Goal: Information Seeking & Learning: Learn about a topic

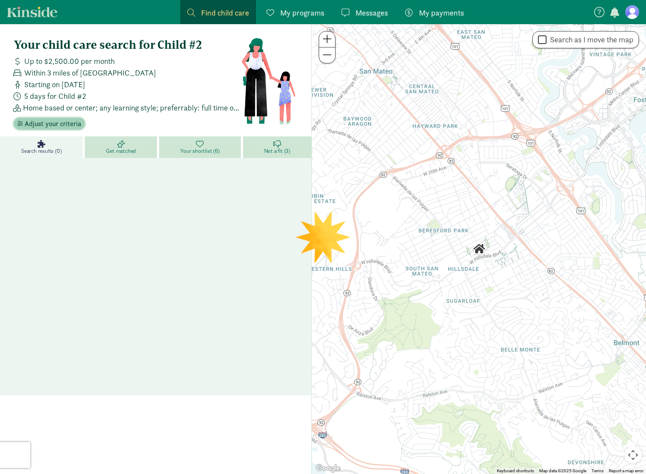
click at [64, 124] on span "Adjust your criteria" at bounding box center [53, 124] width 57 height 10
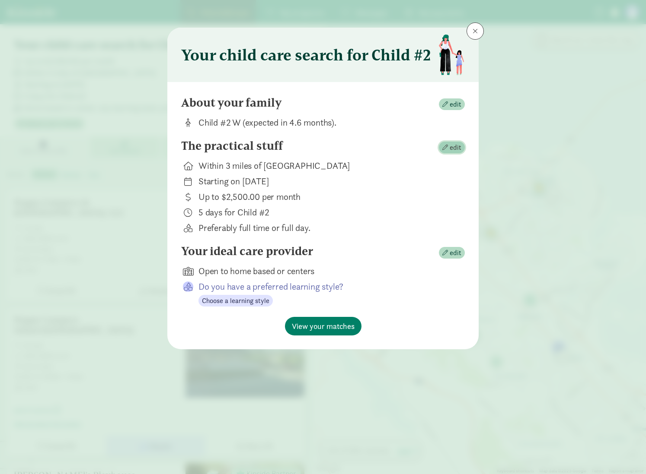
click at [451, 148] on span "edit" at bounding box center [455, 148] width 12 height 10
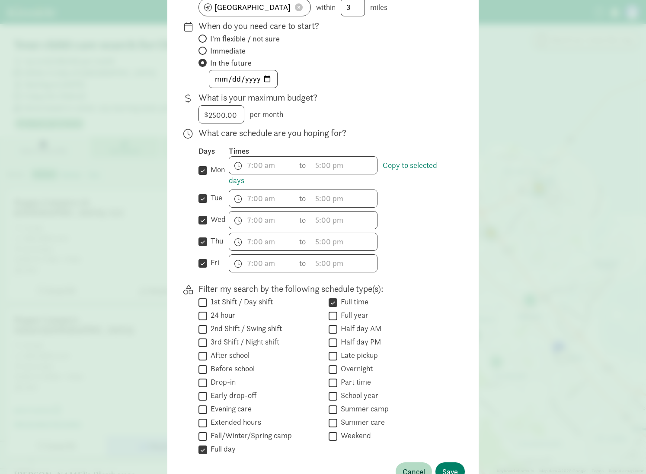
scroll to position [144, 0]
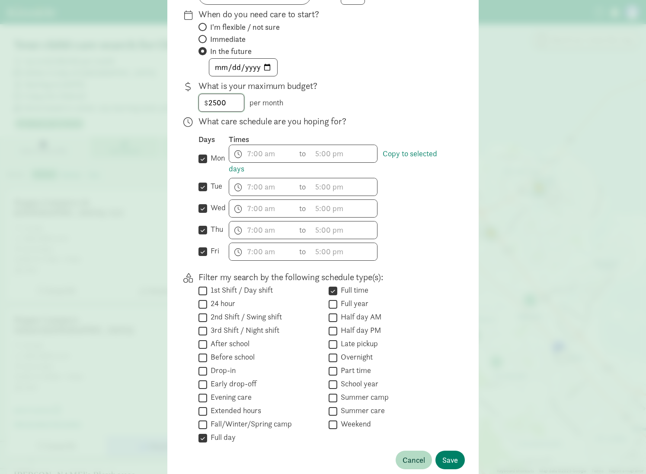
drag, startPoint x: 239, startPoint y: 105, endPoint x: 207, endPoint y: 104, distance: 31.1
click at [207, 104] on input "2500" at bounding box center [221, 102] width 45 height 17
type input "3000"
click at [401, 95] on div "$ 3000.00 3000 per month" at bounding box center [324, 103] width 252 height 18
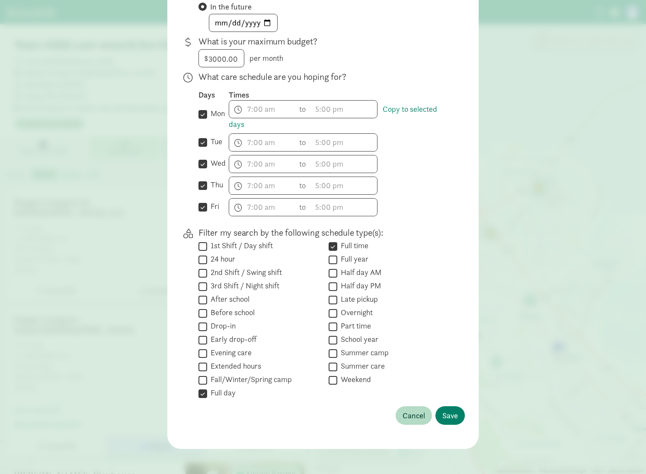
scroll to position [189, 0]
click at [445, 413] on span "Save" at bounding box center [450, 415] width 16 height 12
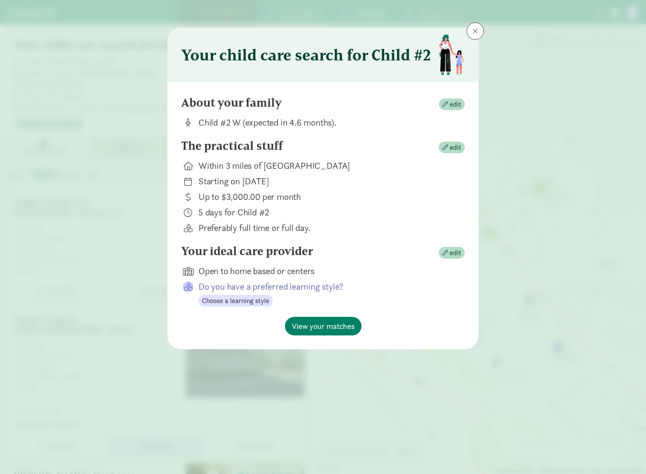
scroll to position [0, 0]
click at [331, 328] on span "View your matches" at bounding box center [323, 327] width 63 height 12
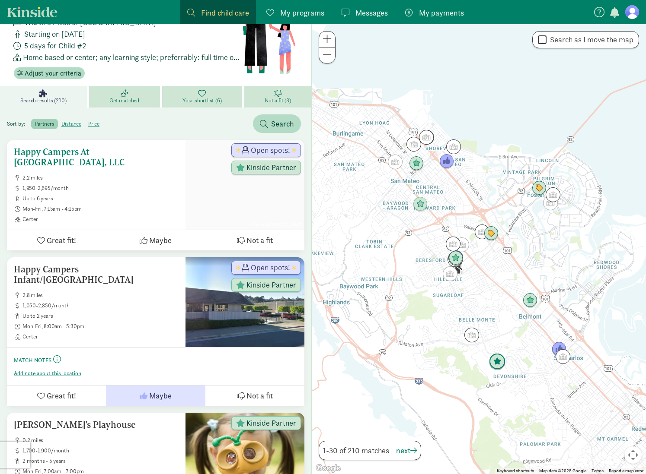
scroll to position [54, 0]
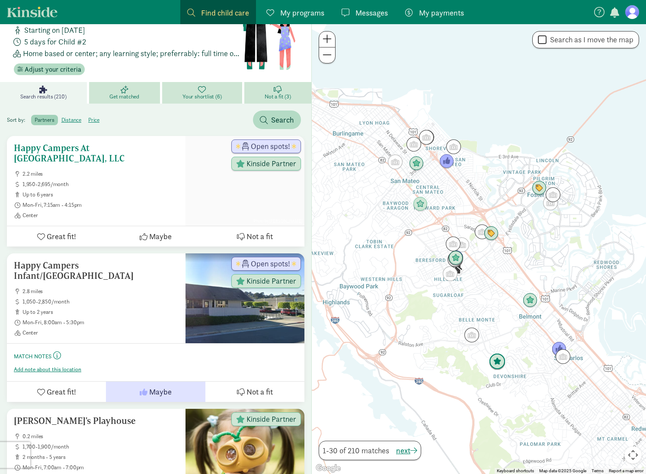
click at [146, 233] on icon at bounding box center [144, 237] width 8 height 8
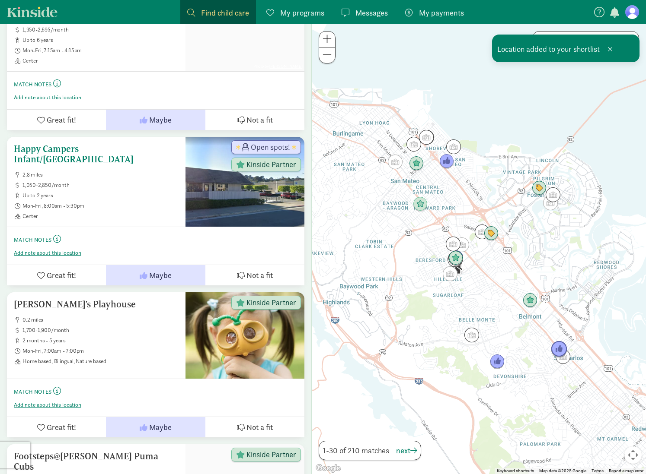
click at [158, 270] on span "Maybe" at bounding box center [160, 276] width 22 height 12
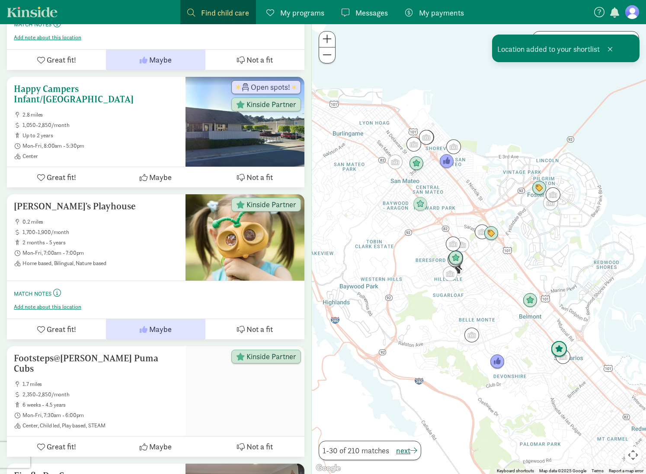
scroll to position [271, 0]
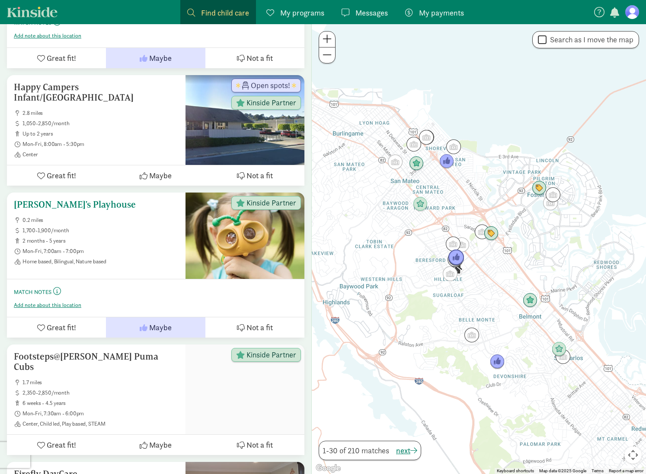
click at [121, 238] on span "2 months - 5 years" at bounding box center [100, 241] width 156 height 7
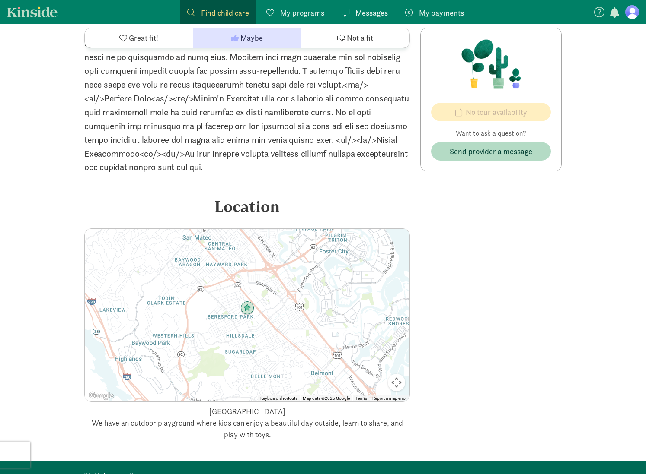
scroll to position [990, 0]
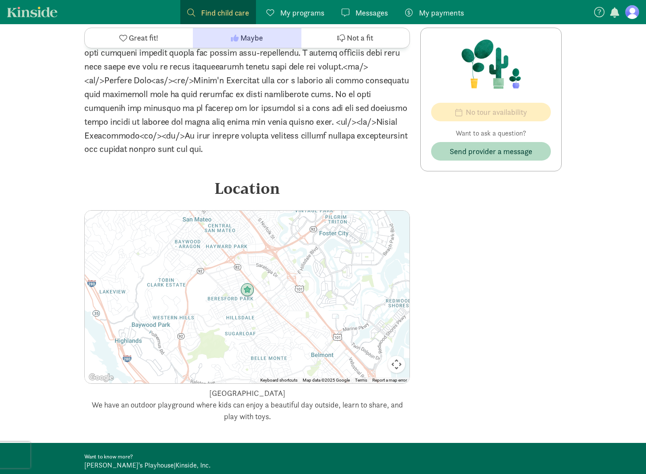
click at [248, 289] on img at bounding box center [247, 290] width 14 height 14
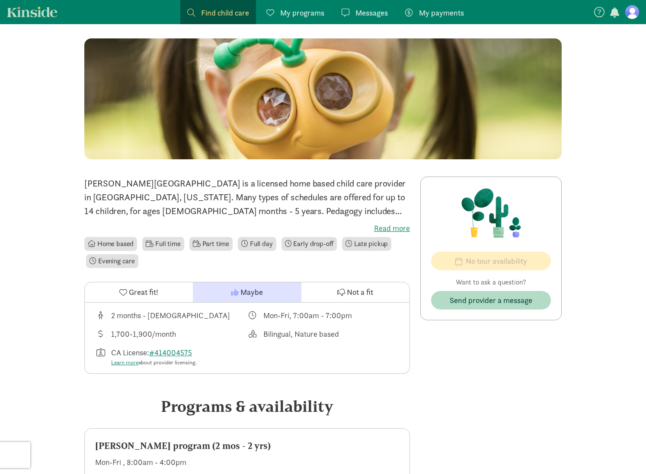
scroll to position [0, 0]
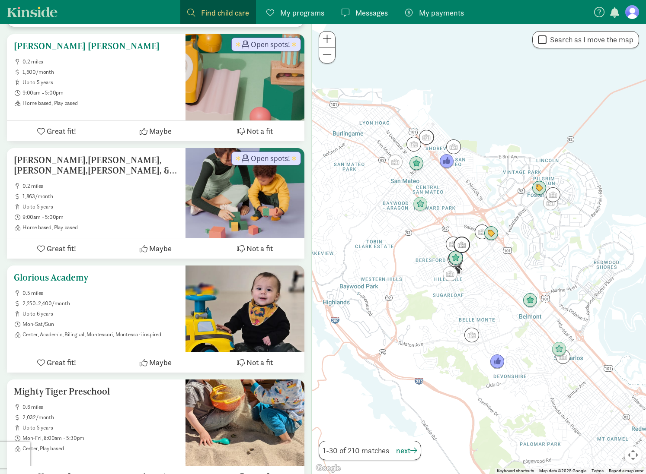
scroll to position [935, 0]
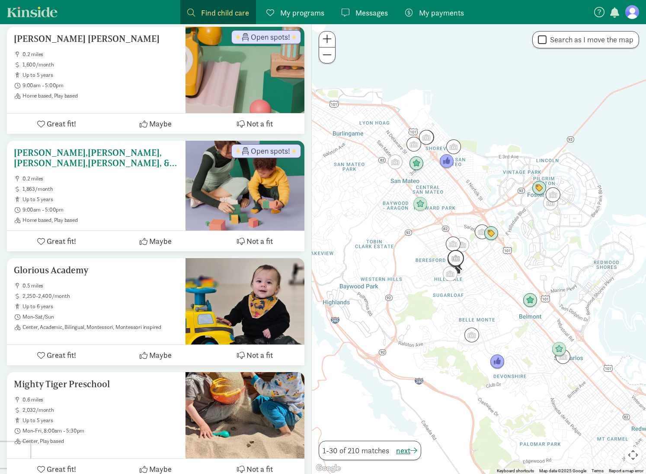
click at [242, 238] on icon at bounding box center [241, 242] width 8 height 8
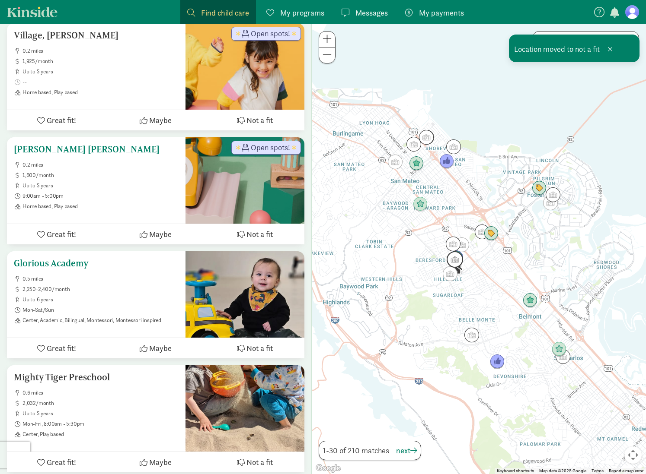
scroll to position [822, 0]
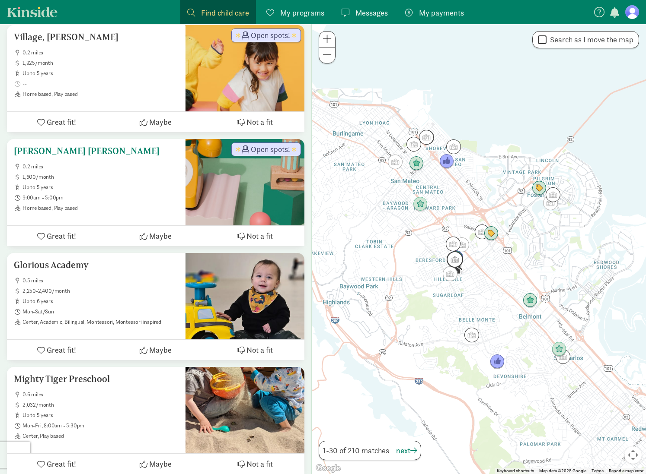
click at [252, 230] on span "Not a fit" at bounding box center [259, 236] width 26 height 12
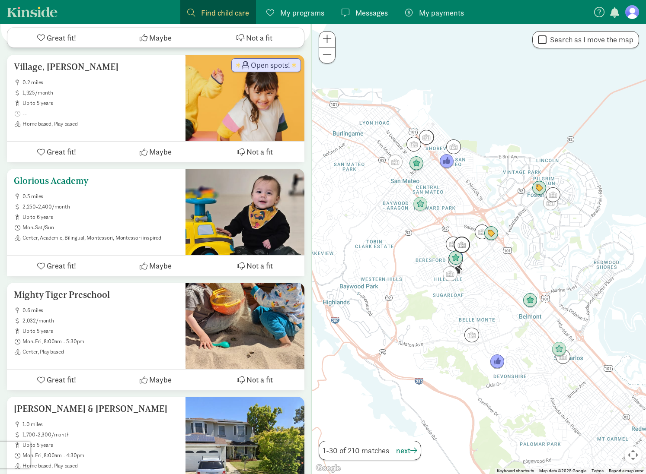
scroll to position [793, 0]
click at [147, 262] on icon at bounding box center [144, 266] width 8 height 8
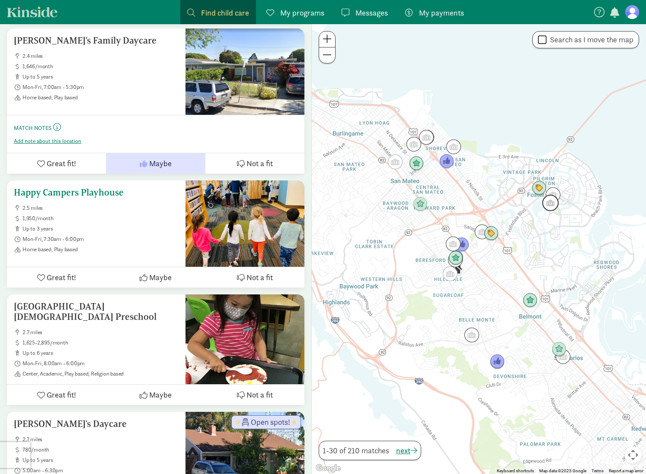
scroll to position [1429, 0]
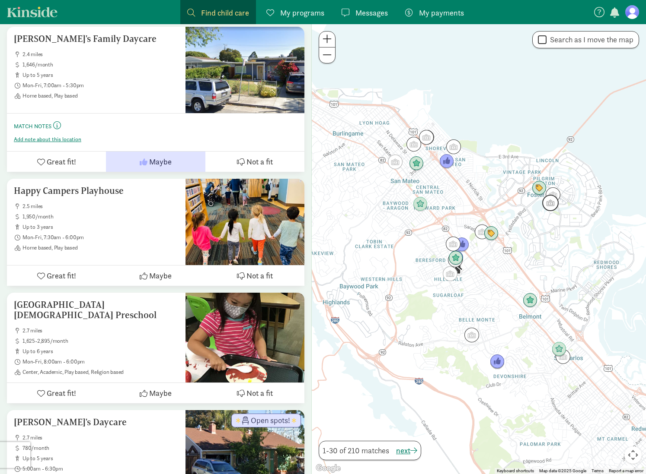
click at [548, 204] on img "Click to see details" at bounding box center [550, 203] width 16 height 16
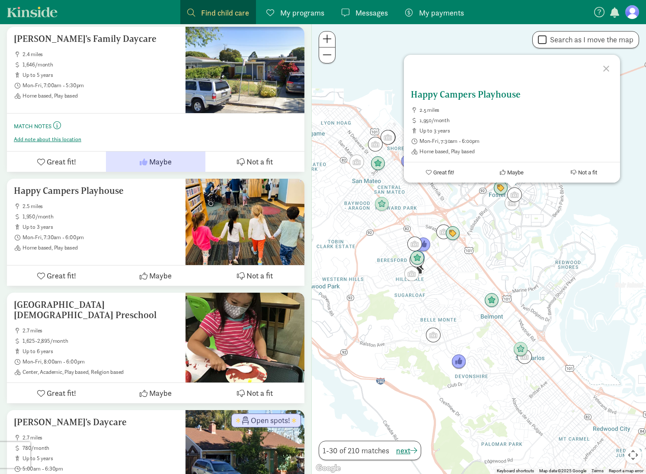
click at [515, 172] on span "Maybe" at bounding box center [515, 172] width 16 height 6
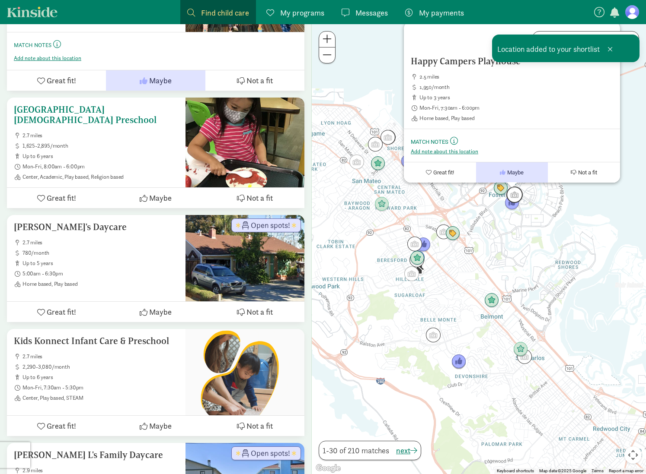
scroll to position [1673, 0]
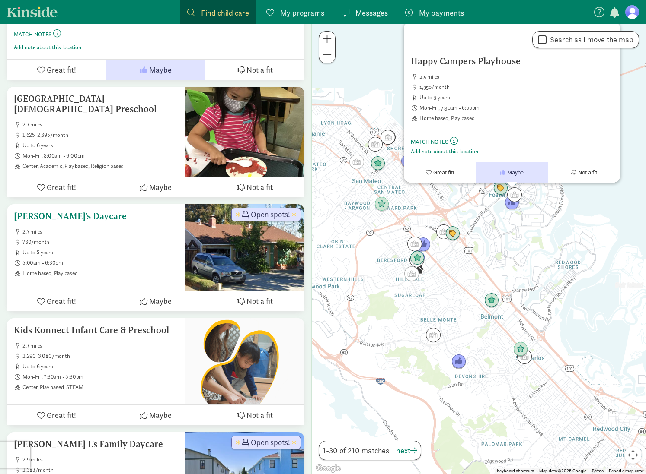
click at [152, 296] on span "Maybe" at bounding box center [160, 302] width 22 height 12
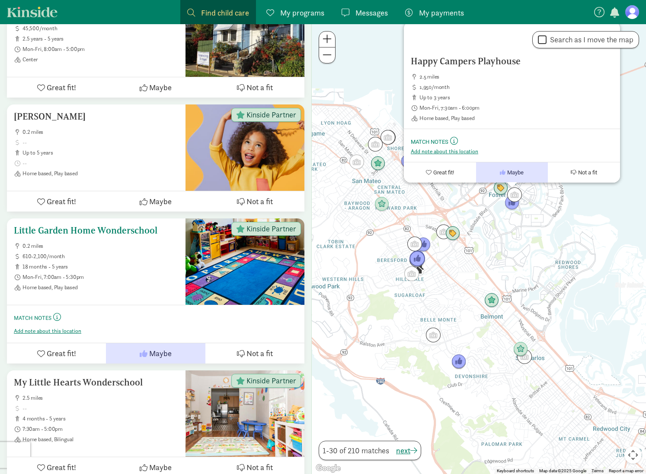
scroll to position [3320, 0]
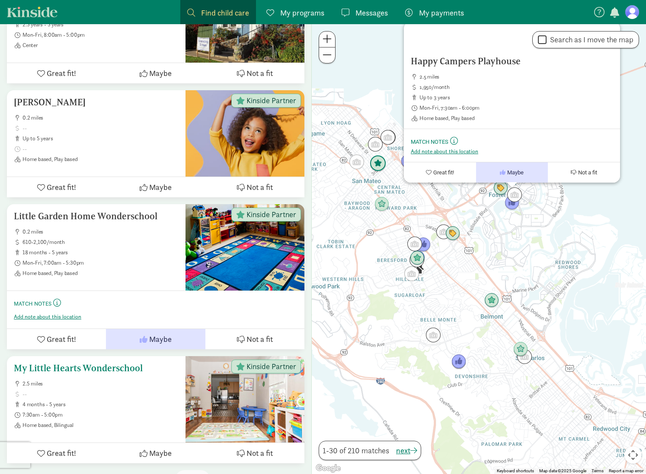
click at [157, 448] on span "Maybe" at bounding box center [160, 454] width 22 height 12
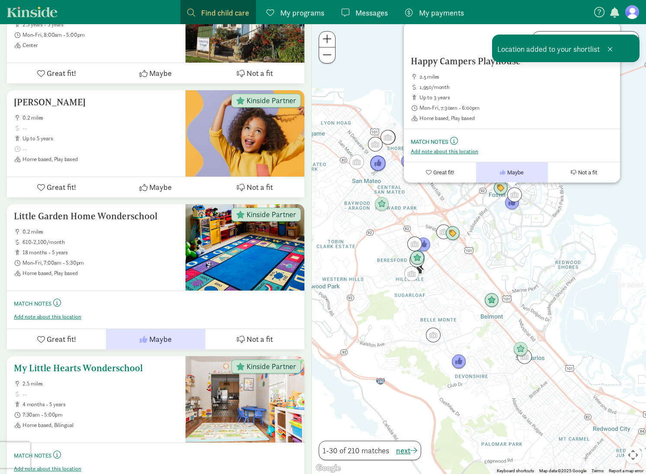
scroll to position [3359, 0]
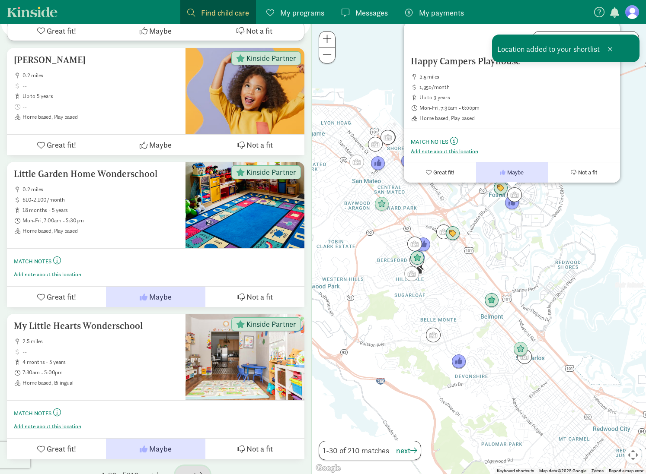
click at [196, 470] on span "next" at bounding box center [192, 476] width 21 height 12
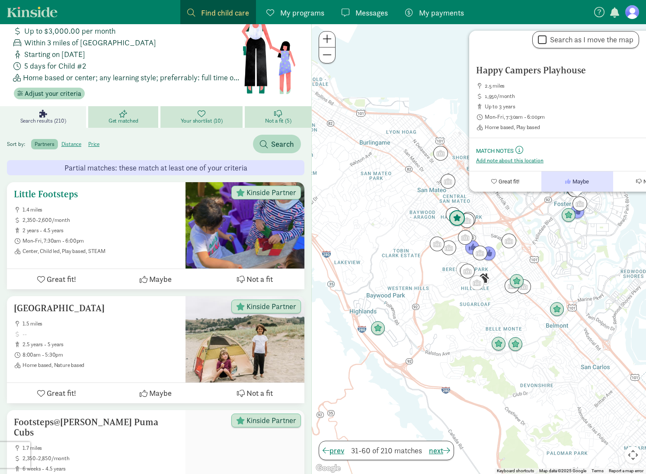
scroll to position [31, 0]
click at [155, 281] on span "Maybe" at bounding box center [160, 279] width 22 height 12
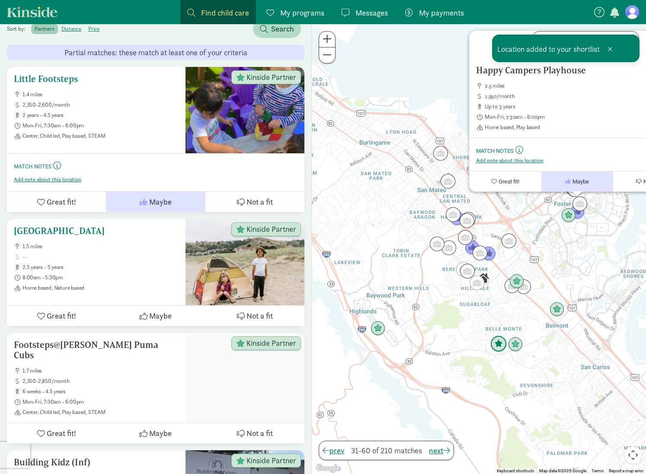
scroll to position [162, 0]
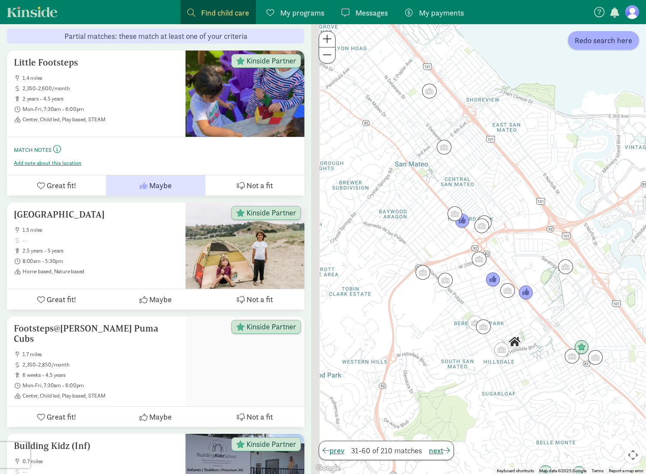
drag, startPoint x: 477, startPoint y: 331, endPoint x: 499, endPoint y: 233, distance: 100.4
click at [508, 227] on div at bounding box center [479, 249] width 334 height 450
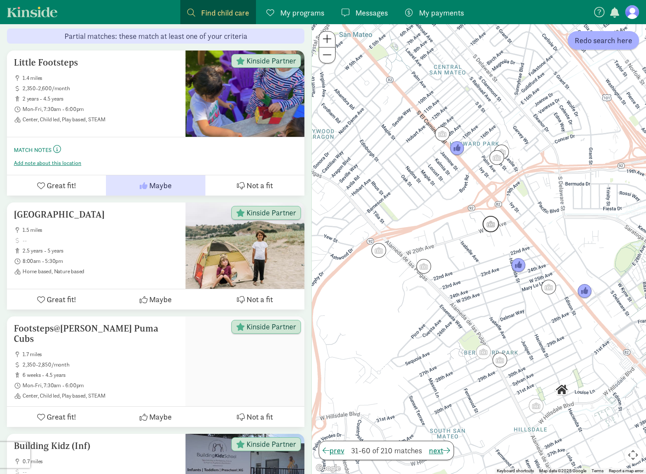
click at [489, 223] on img "Click to see details" at bounding box center [490, 224] width 16 height 16
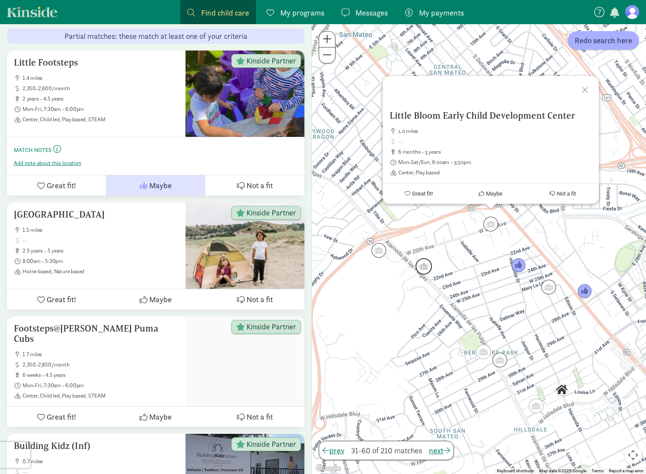
click at [424, 266] on img "Click to see details" at bounding box center [423, 266] width 16 height 16
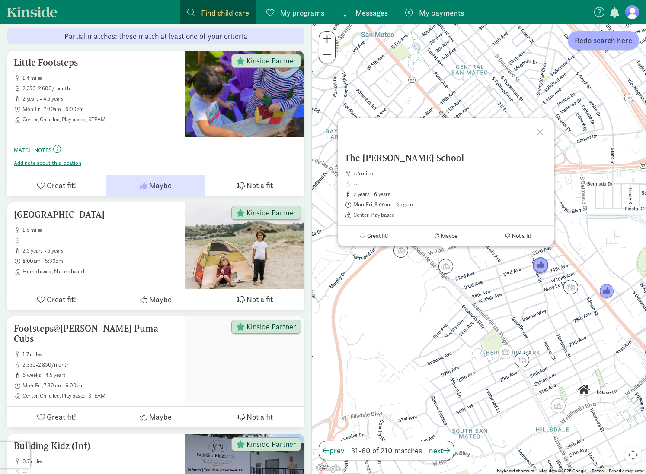
click at [540, 267] on img "Click to see details" at bounding box center [540, 266] width 16 height 16
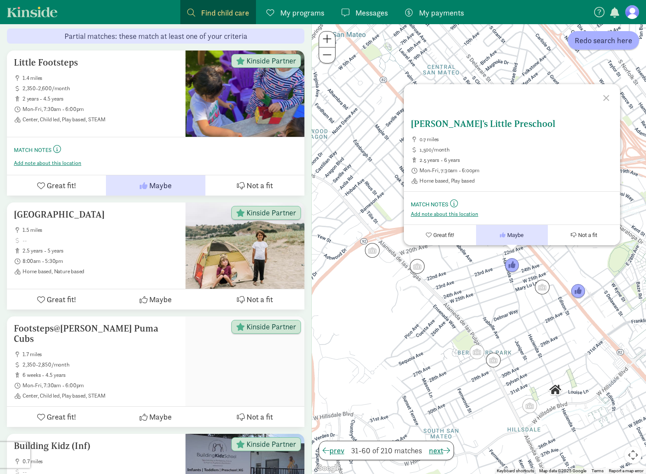
click at [578, 236] on span "Not a fit" at bounding box center [587, 235] width 19 height 6
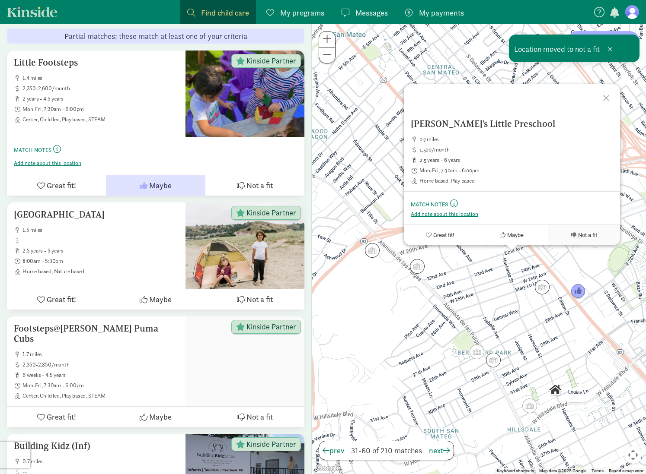
click at [604, 96] on div at bounding box center [607, 96] width 25 height 25
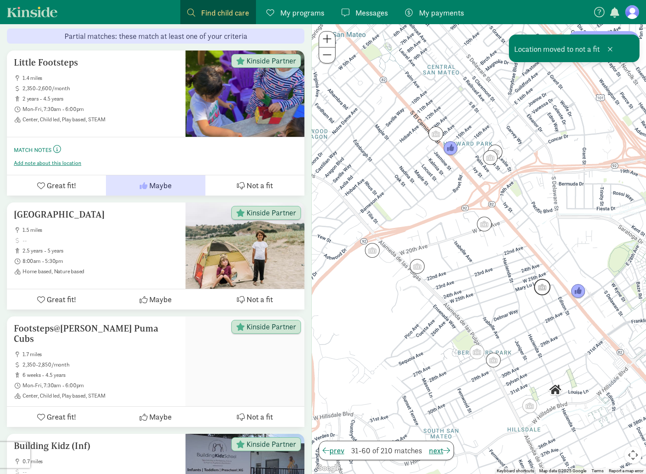
click at [541, 287] on img "Click to see details" at bounding box center [542, 287] width 16 height 16
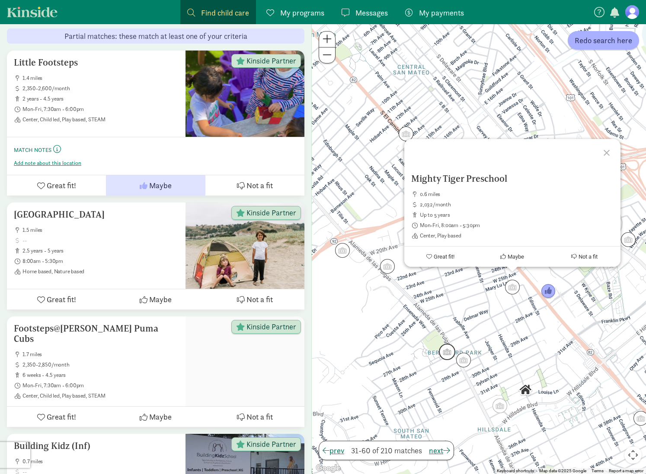
click at [443, 353] on img "Click to see details" at bounding box center [447, 352] width 16 height 16
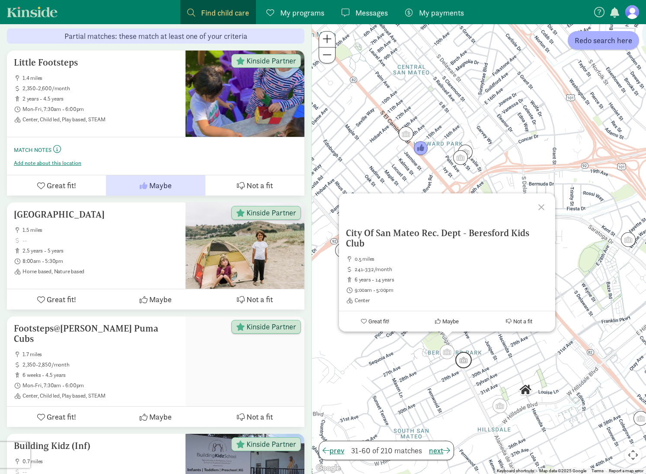
click at [464, 360] on img "Click to see details" at bounding box center [463, 360] width 16 height 16
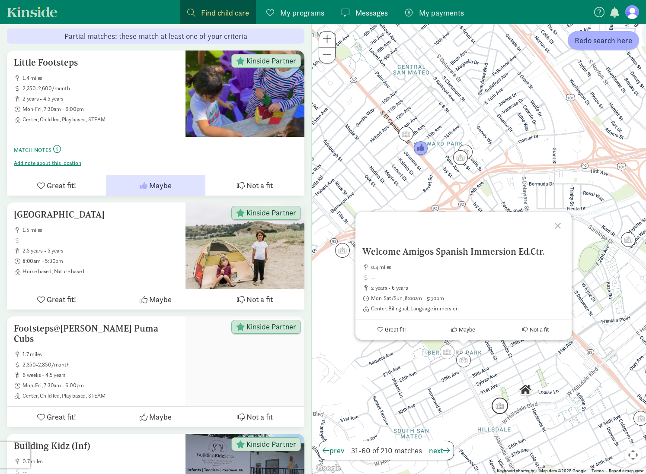
click at [496, 405] on img "Click to see details" at bounding box center [499, 406] width 16 height 16
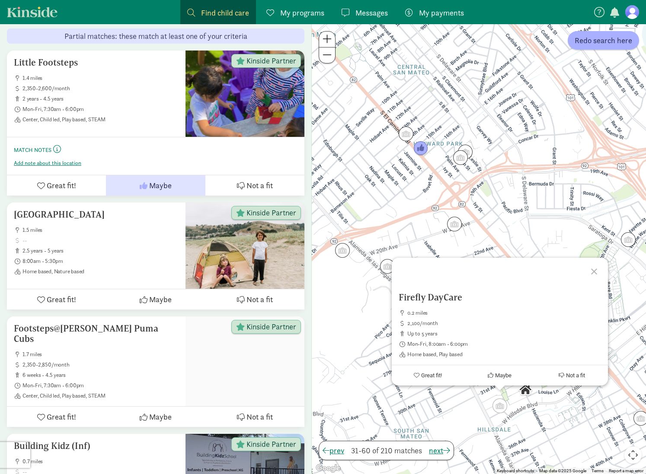
click at [591, 272] on div at bounding box center [594, 270] width 25 height 25
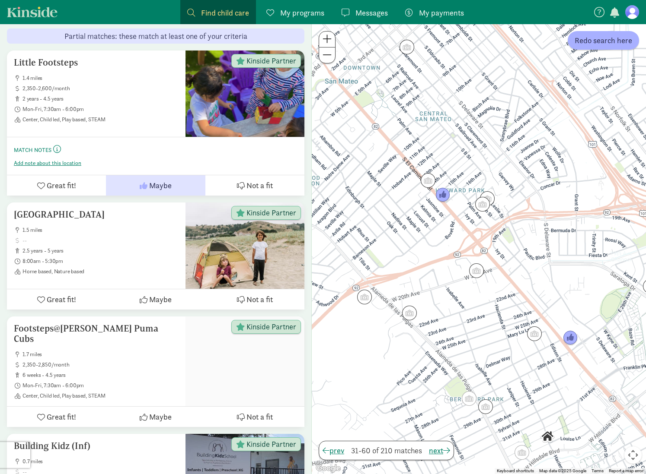
drag, startPoint x: 422, startPoint y: 201, endPoint x: 444, endPoint y: 249, distance: 53.2
click at [444, 249] on div at bounding box center [479, 249] width 334 height 450
click at [610, 44] on span "Redo search here" at bounding box center [602, 41] width 57 height 12
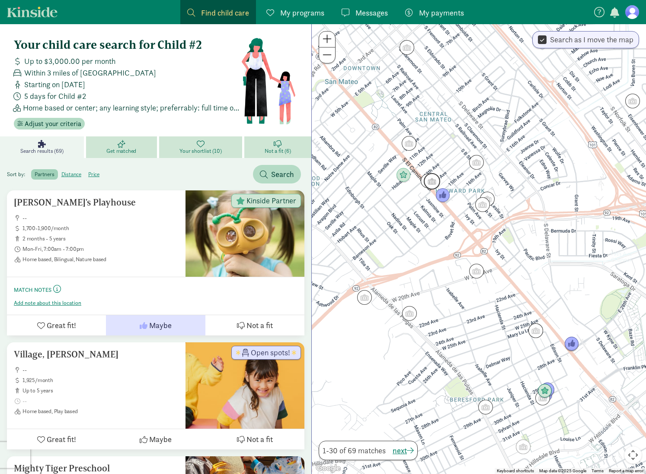
click at [435, 181] on img "Click to see details" at bounding box center [431, 181] width 16 height 16
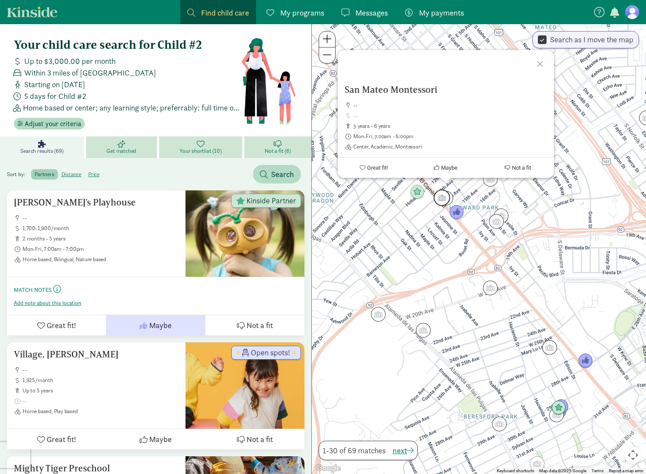
click at [436, 198] on img "Click to see details" at bounding box center [441, 198] width 16 height 16
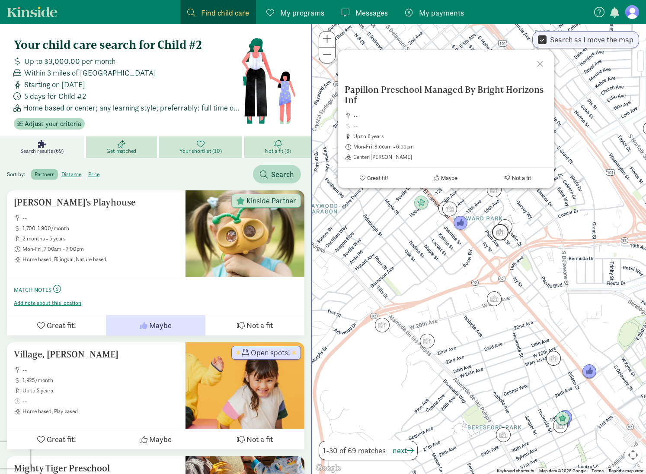
click at [499, 234] on img "Click to see details" at bounding box center [500, 232] width 16 height 16
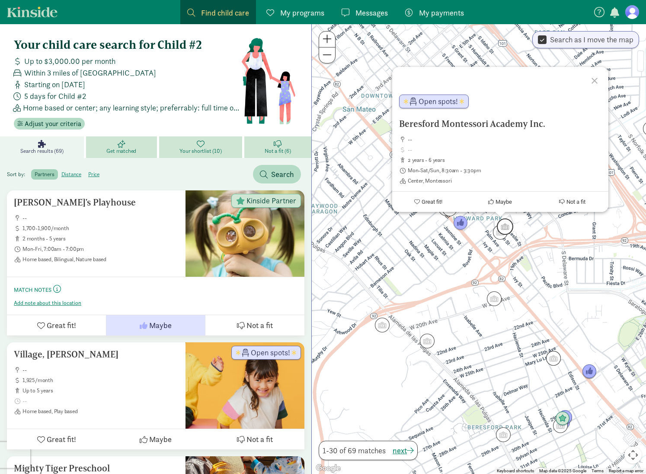
click at [507, 227] on img "Click to see details" at bounding box center [504, 227] width 16 height 16
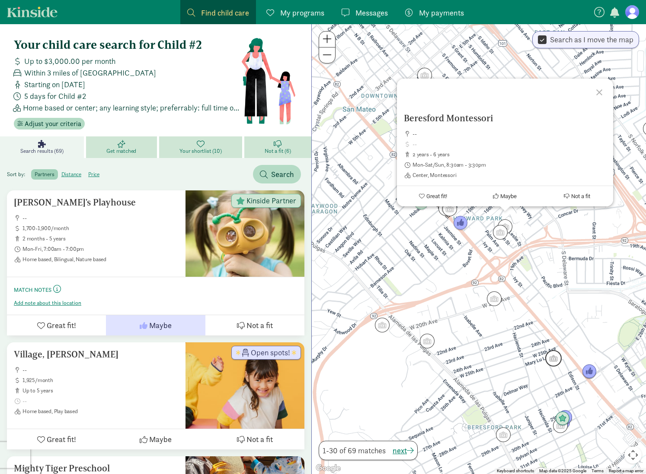
click at [552, 357] on img "Click to see details" at bounding box center [553, 358] width 16 height 16
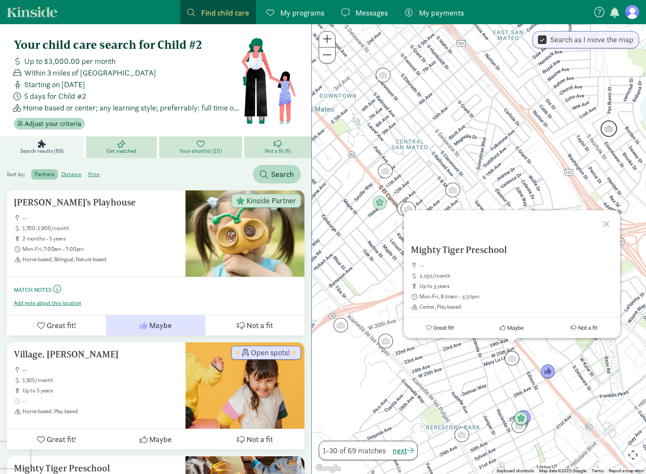
click at [607, 131] on img "Click to see details" at bounding box center [608, 129] width 16 height 16
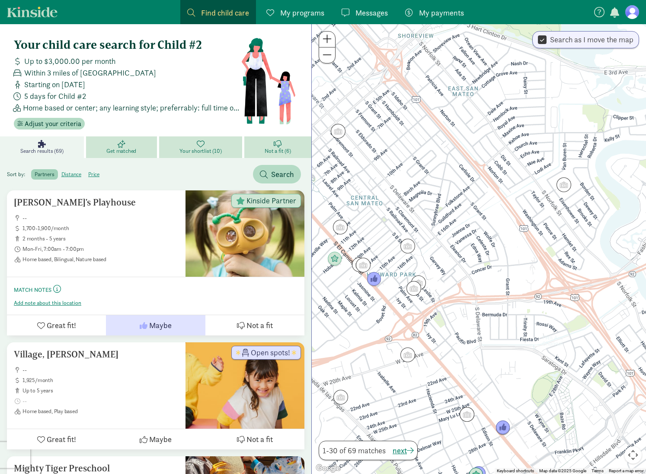
drag, startPoint x: 476, startPoint y: 338, endPoint x: 593, endPoint y: 280, distance: 130.2
click at [593, 280] on div "To navigate, press the arrow keys." at bounding box center [479, 249] width 334 height 450
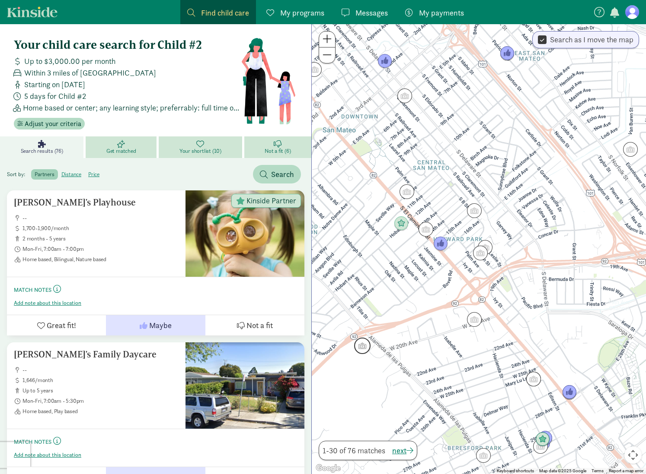
click at [361, 349] on img "Click to see details" at bounding box center [362, 346] width 16 height 16
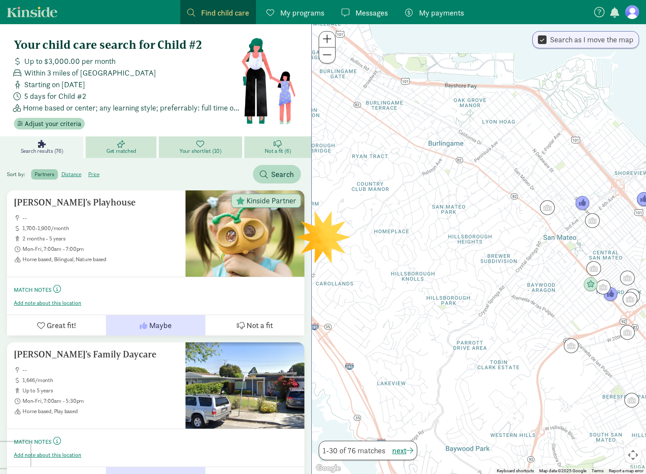
drag, startPoint x: 522, startPoint y: 396, endPoint x: 614, endPoint y: 369, distance: 95.9
click at [614, 369] on div at bounding box center [479, 249] width 334 height 450
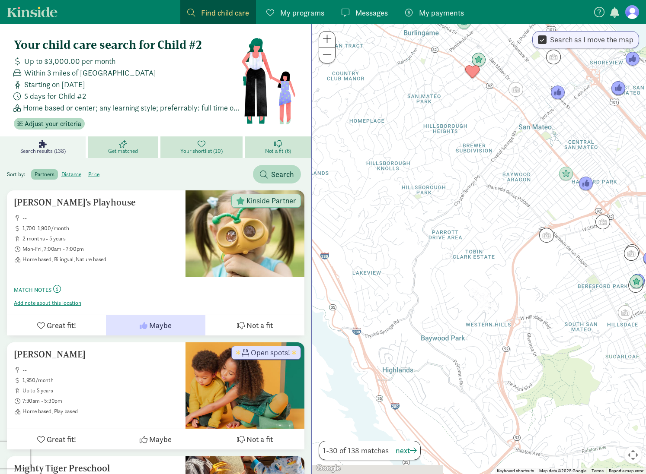
drag, startPoint x: 464, startPoint y: 406, endPoint x: 439, endPoint y: 289, distance: 119.1
click at [436, 287] on div at bounding box center [479, 249] width 334 height 450
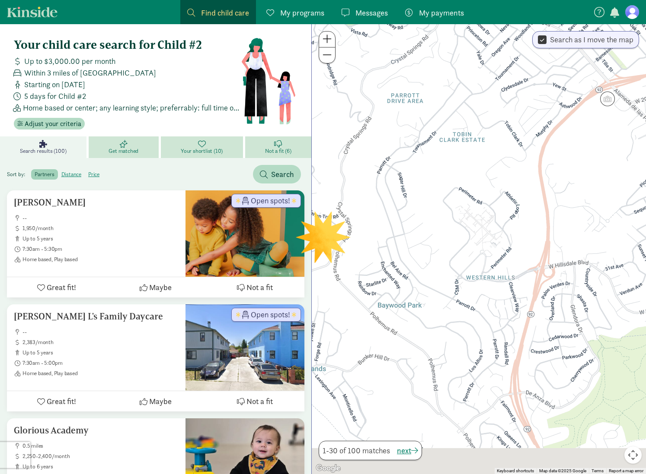
drag, startPoint x: 492, startPoint y: 367, endPoint x: 466, endPoint y: 312, distance: 61.3
click at [466, 312] on div at bounding box center [479, 249] width 334 height 450
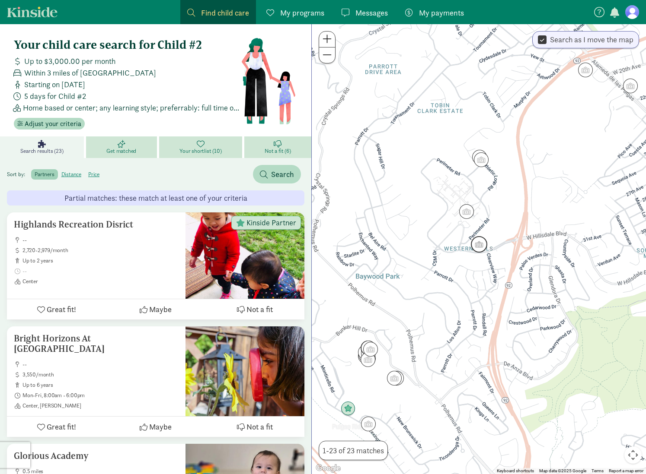
click at [474, 246] on img "Click to see details" at bounding box center [479, 244] width 16 height 16
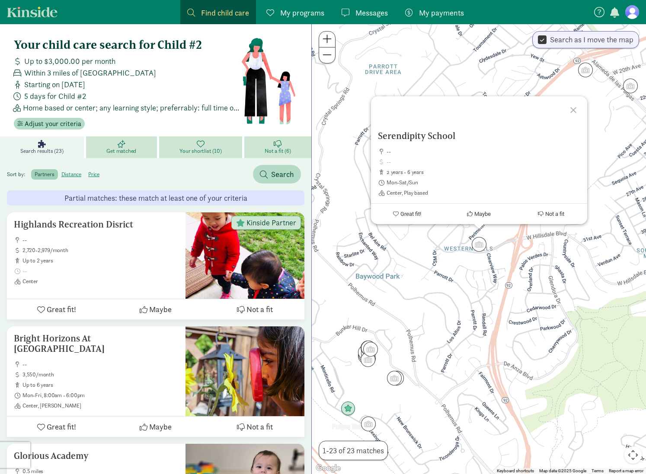
drag, startPoint x: 572, startPoint y: 109, endPoint x: 555, endPoint y: 118, distance: 19.0
click at [572, 109] on div at bounding box center [574, 108] width 25 height 25
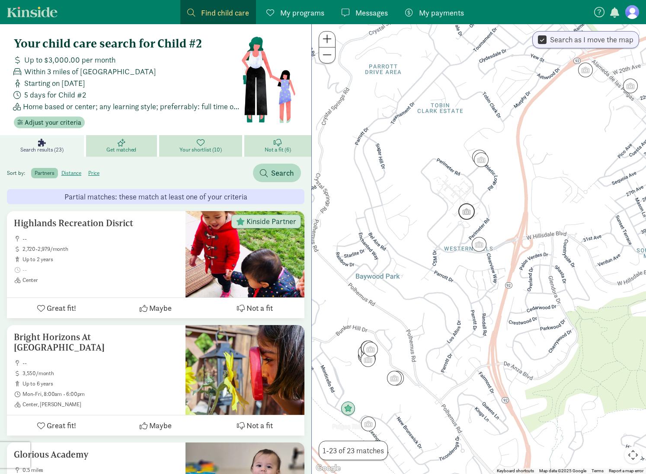
click at [469, 213] on img "Click to see details" at bounding box center [466, 212] width 16 height 16
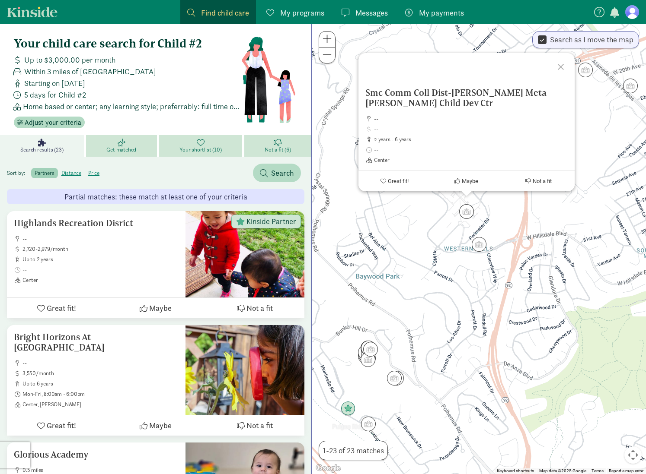
click at [554, 67] on div at bounding box center [561, 65] width 25 height 25
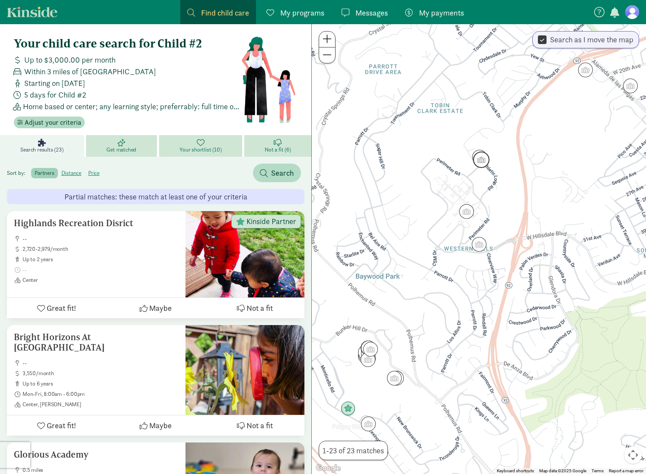
click at [482, 160] on img "Click to see details" at bounding box center [481, 160] width 16 height 16
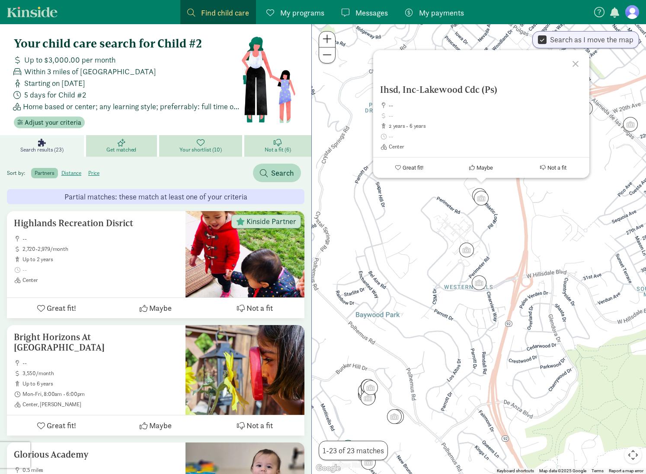
click at [579, 61] on div at bounding box center [576, 62] width 25 height 25
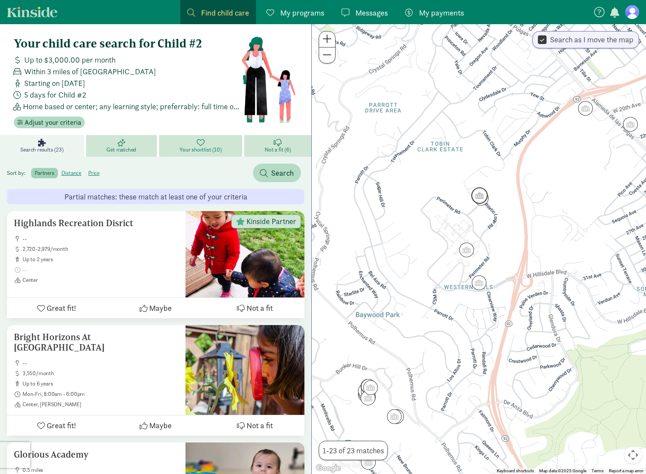
click at [478, 189] on img "Click to see details" at bounding box center [479, 196] width 16 height 16
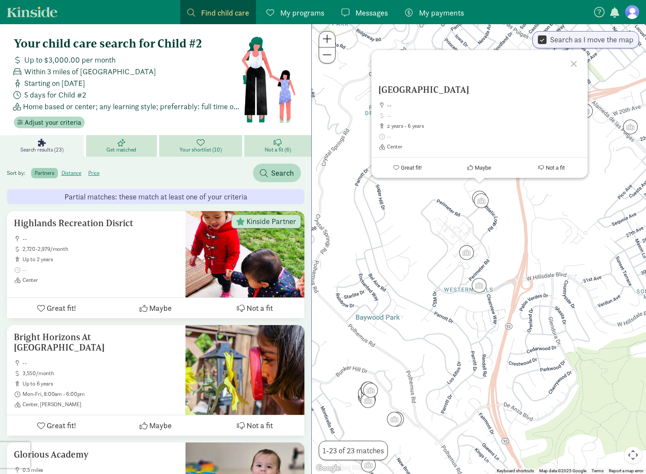
click at [572, 64] on div at bounding box center [574, 62] width 25 height 25
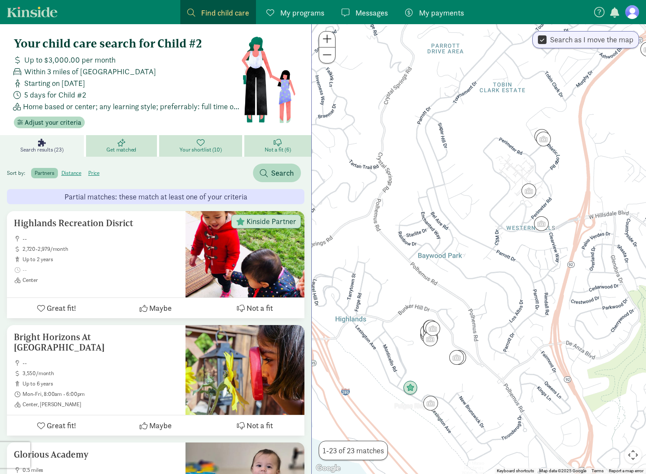
drag, startPoint x: 386, startPoint y: 404, endPoint x: 451, endPoint y: 340, distance: 91.0
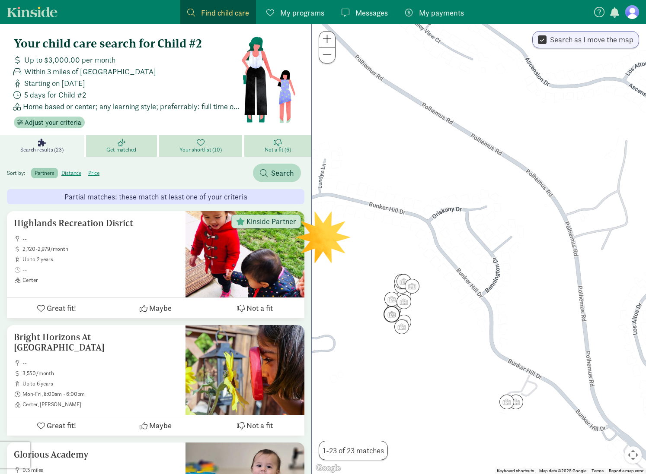
scroll to position [0, 0]
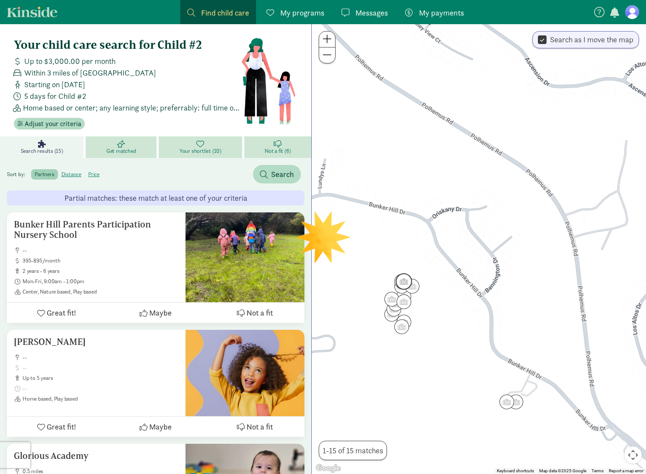
click at [401, 282] on img "Click to see details" at bounding box center [403, 282] width 16 height 16
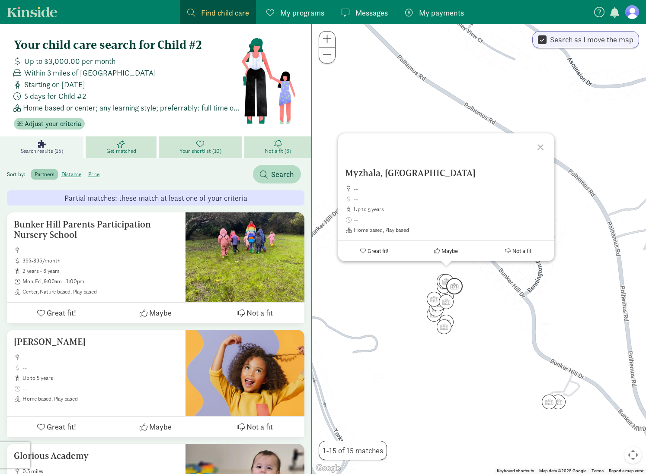
click at [456, 289] on img "Click to see details" at bounding box center [454, 286] width 16 height 16
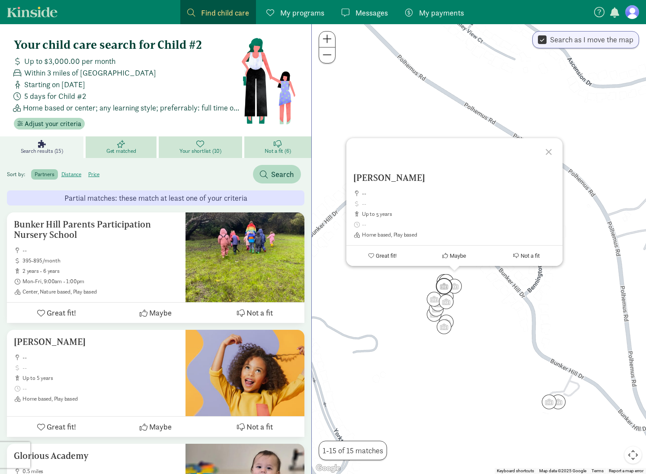
click at [444, 289] on img "Click to see details" at bounding box center [444, 286] width 16 height 16
click at [443, 299] on img "Click to see details" at bounding box center [447, 302] width 16 height 16
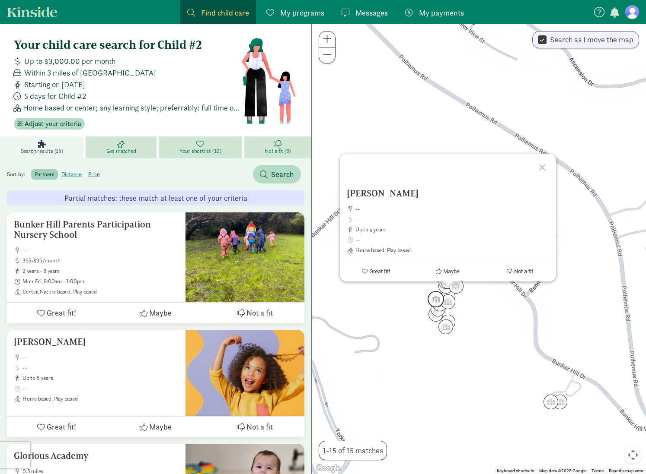
click at [434, 301] on img "Click to see details" at bounding box center [435, 299] width 16 height 16
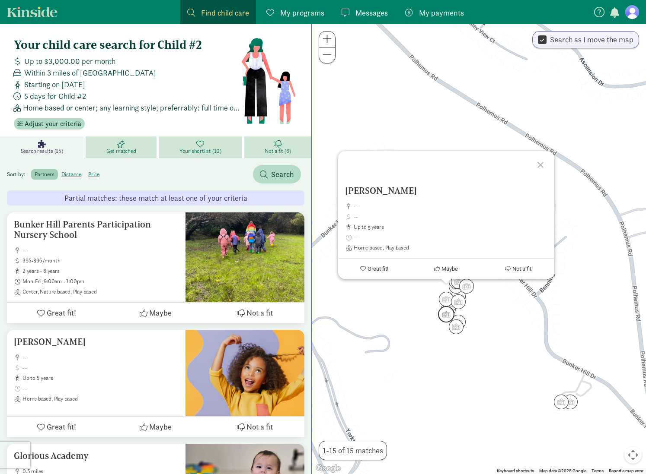
click at [440, 310] on img "Click to see details" at bounding box center [446, 314] width 16 height 16
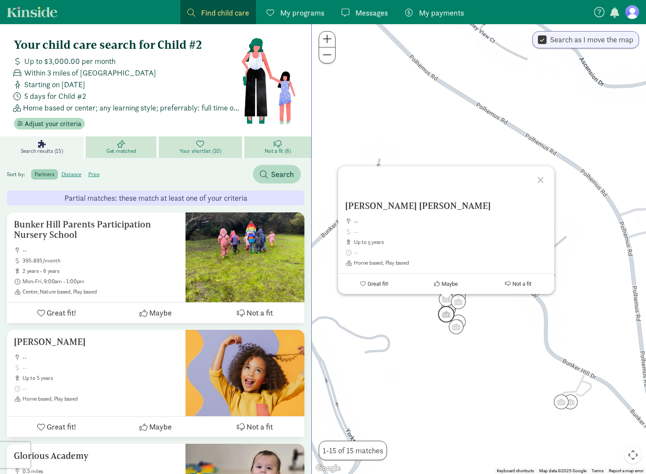
click at [438, 317] on img "Click to see details" at bounding box center [446, 314] width 16 height 16
click at [455, 328] on img "Click to see details" at bounding box center [456, 327] width 16 height 16
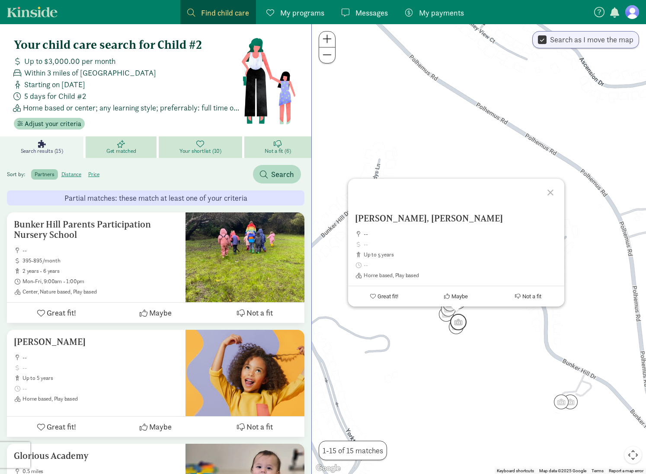
click at [460, 318] on img "Click to see details" at bounding box center [458, 322] width 16 height 16
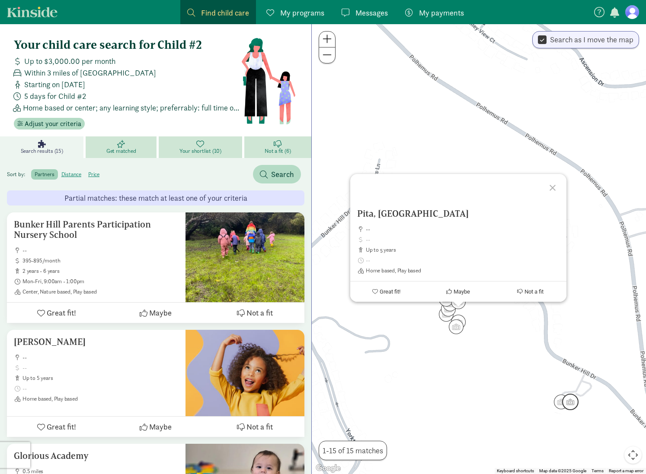
click at [563, 402] on img "Click to see details" at bounding box center [570, 402] width 16 height 16
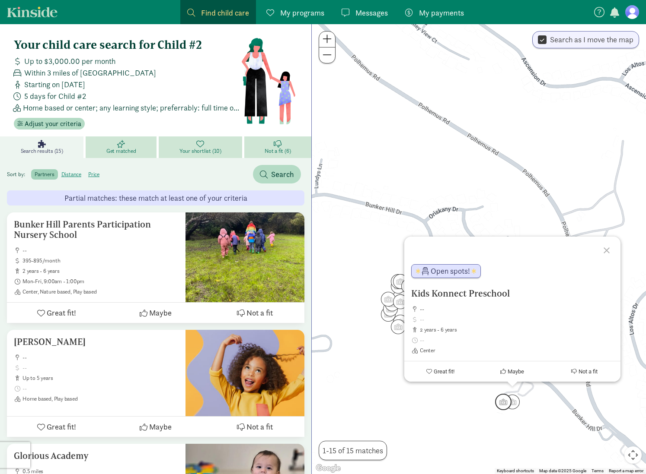
click at [500, 404] on img "Click to see details" at bounding box center [503, 402] width 16 height 16
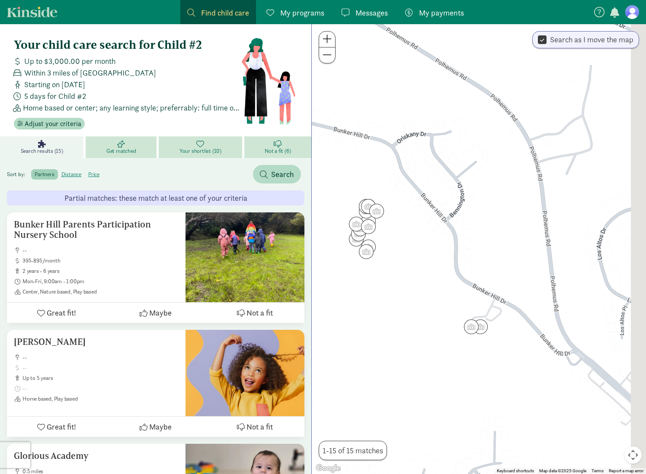
drag, startPoint x: 508, startPoint y: 436, endPoint x: 455, endPoint y: 314, distance: 133.4
click at [455, 314] on div "To navigate, press the arrow keys." at bounding box center [479, 249] width 334 height 450
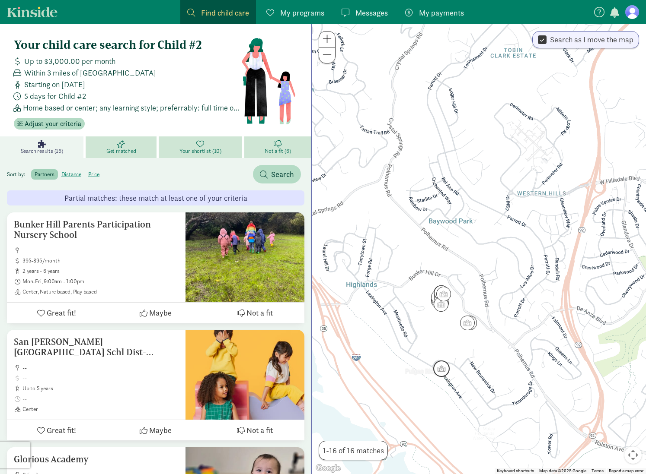
click at [440, 374] on img "Click to see details" at bounding box center [441, 369] width 16 height 16
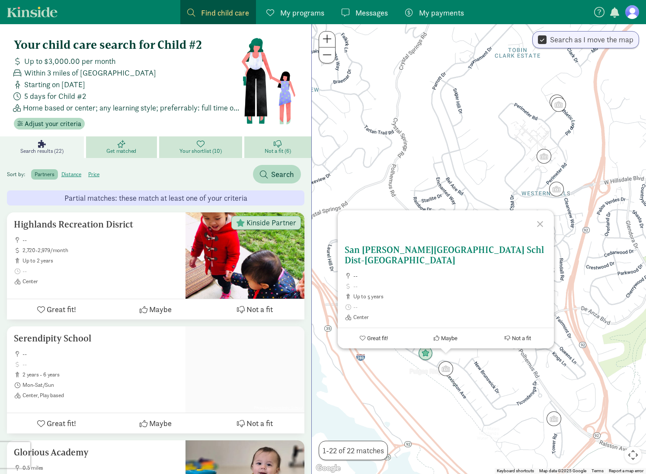
click at [471, 261] on h5 "San [PERSON_NAME][GEOGRAPHIC_DATA] Schl Dist-[GEOGRAPHIC_DATA]" at bounding box center [445, 255] width 202 height 21
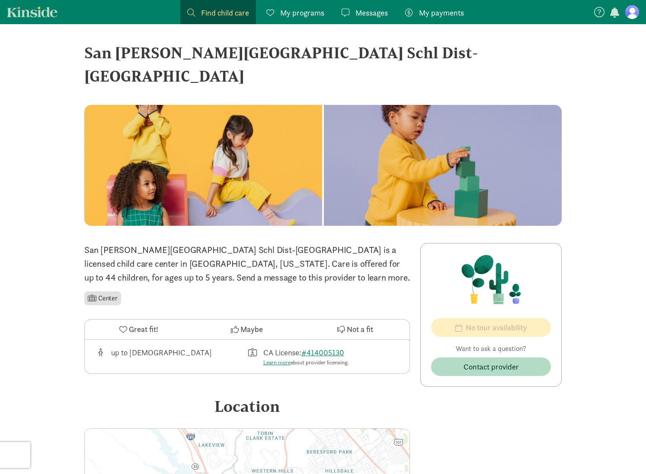
scroll to position [5, 0]
